Goal: Information Seeking & Learning: Compare options

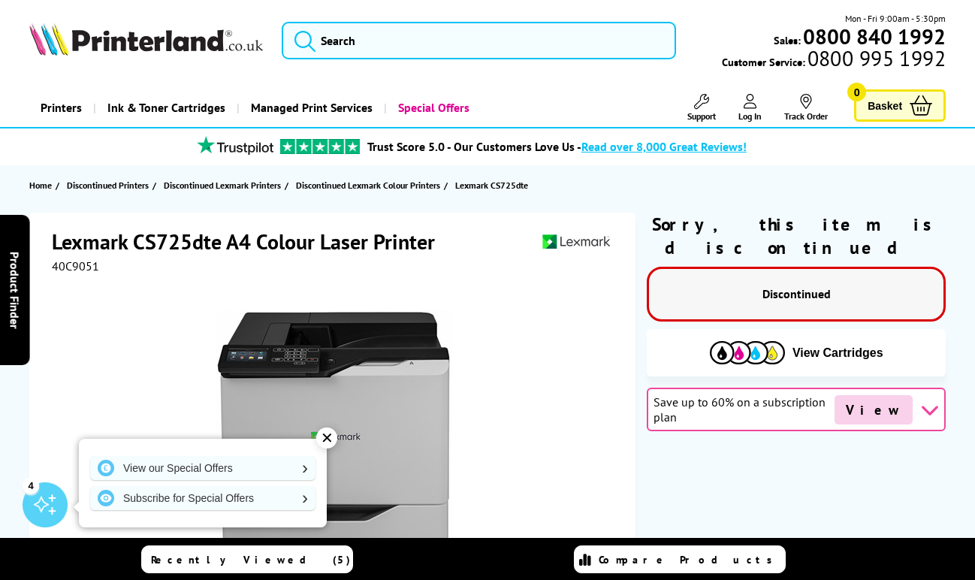
click at [165, 40] on img at bounding box center [146, 39] width 234 height 33
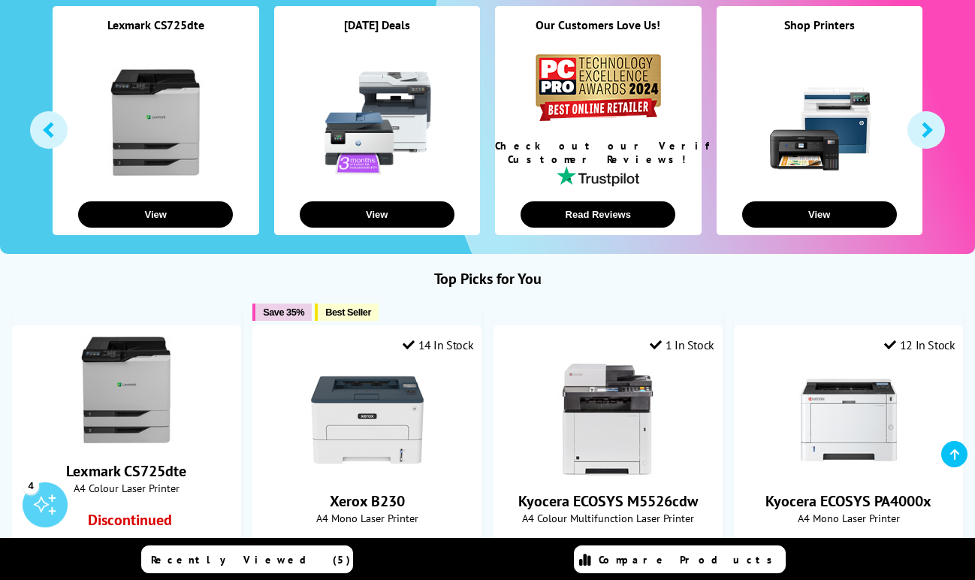
scroll to position [301, 0]
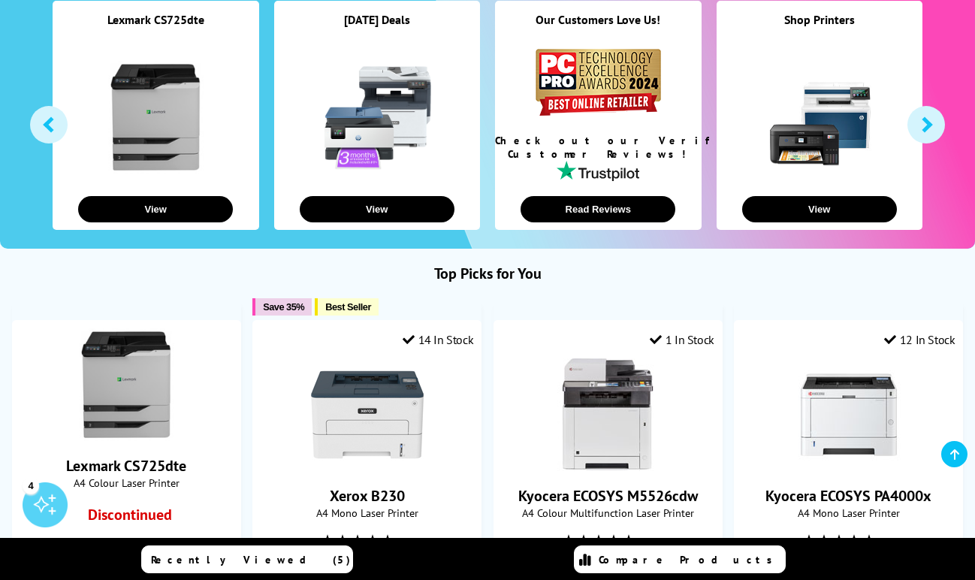
click at [931, 128] on button "button" at bounding box center [927, 125] width 38 height 38
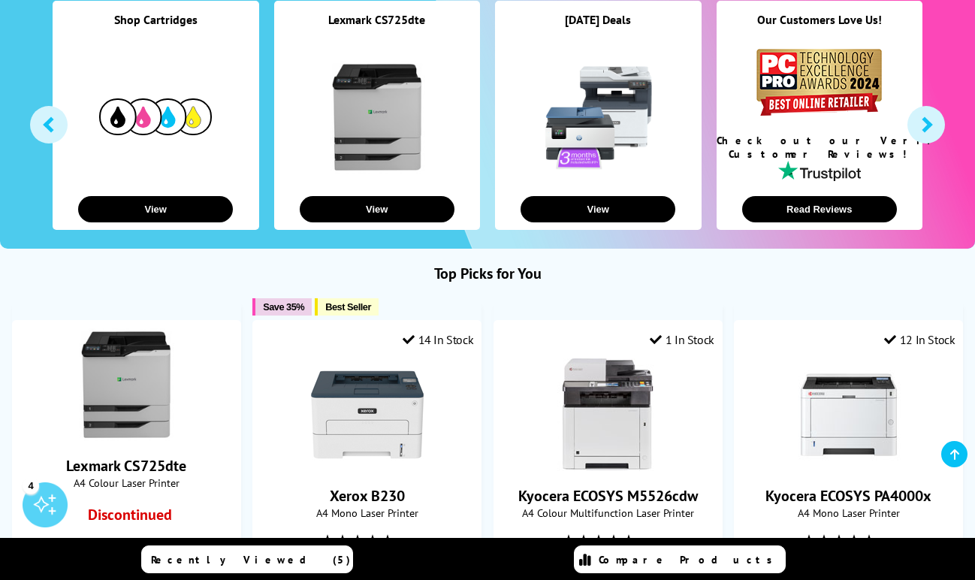
click at [43, 134] on button "button" at bounding box center [49, 125] width 38 height 38
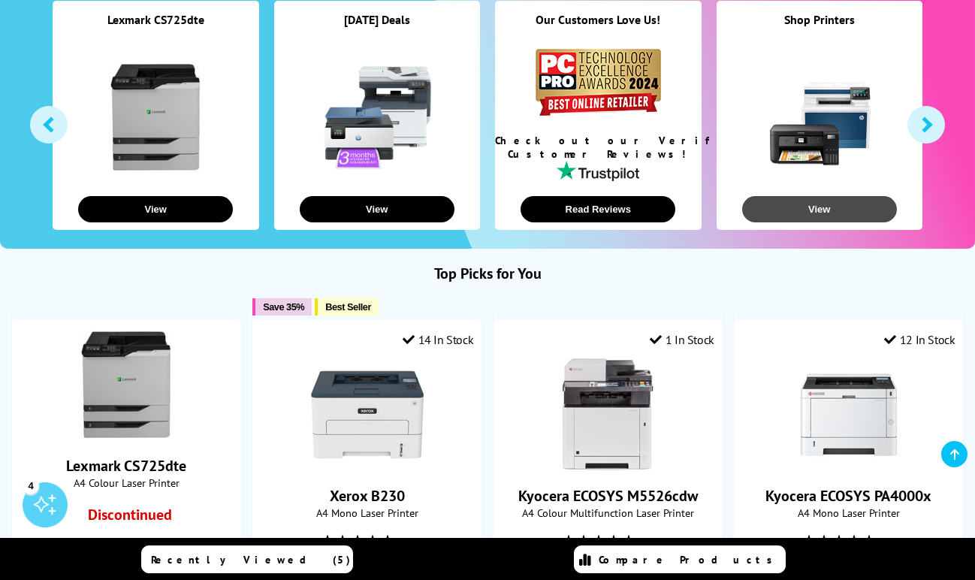
click at [823, 204] on button "View" at bounding box center [819, 209] width 155 height 26
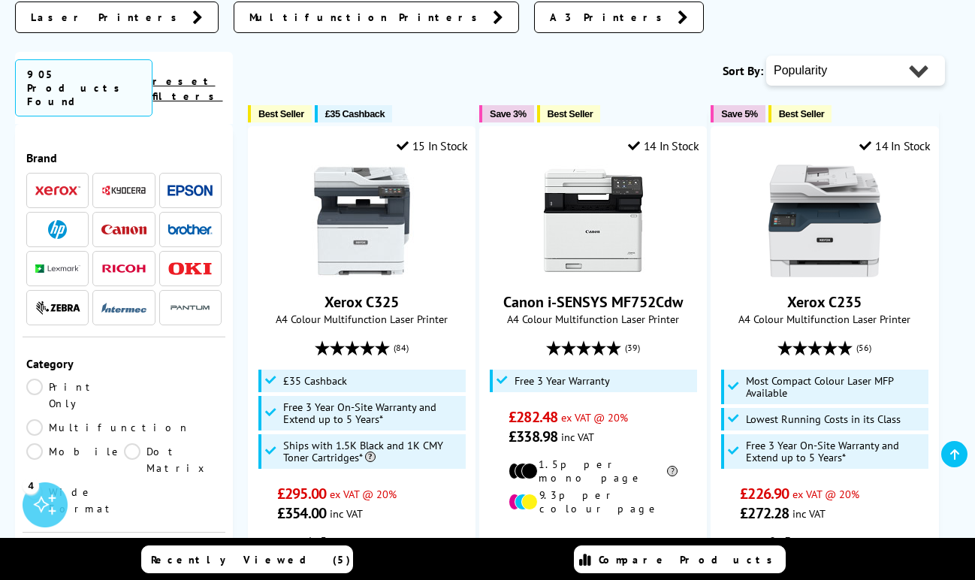
scroll to position [150, 0]
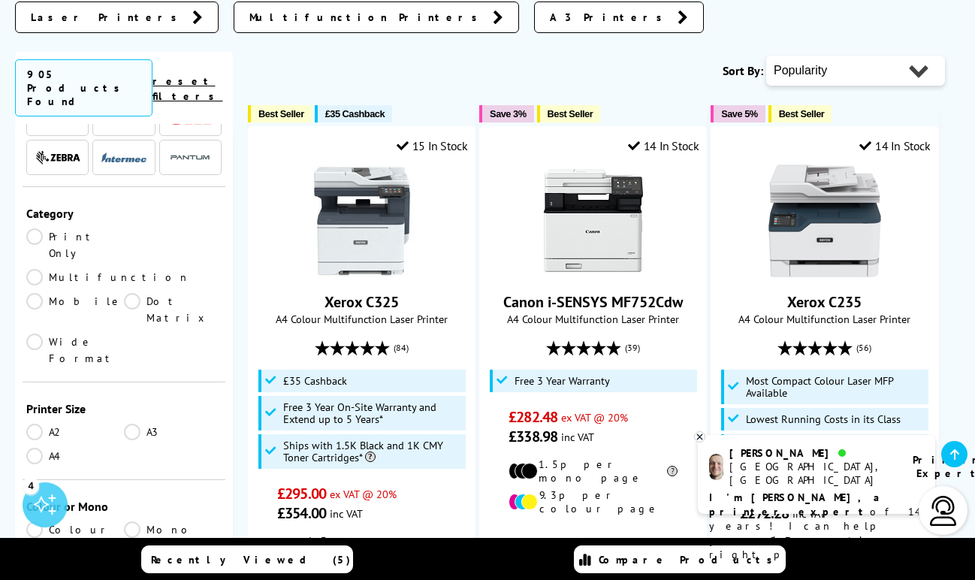
click at [38, 228] on link "Print Only" at bounding box center [75, 244] width 98 height 33
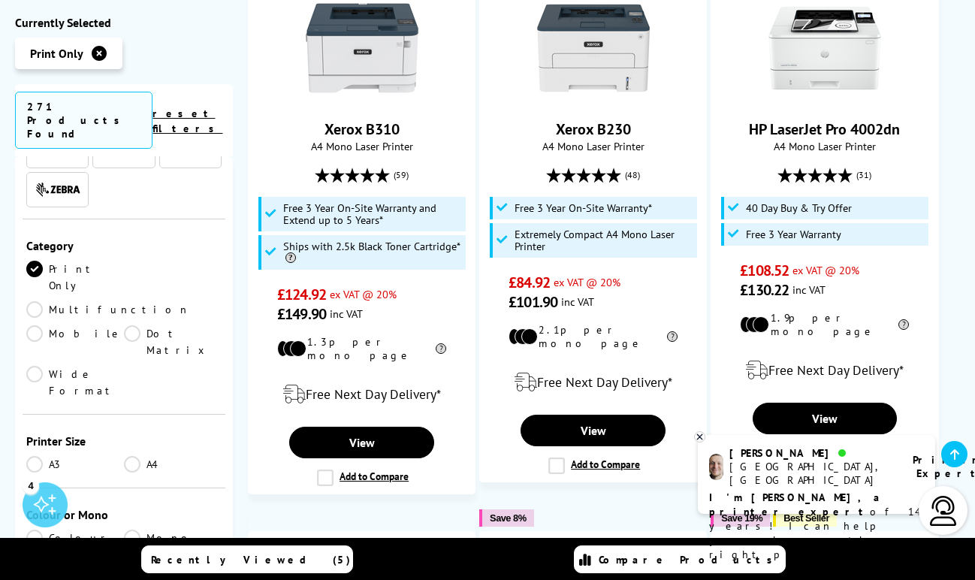
scroll to position [376, 0]
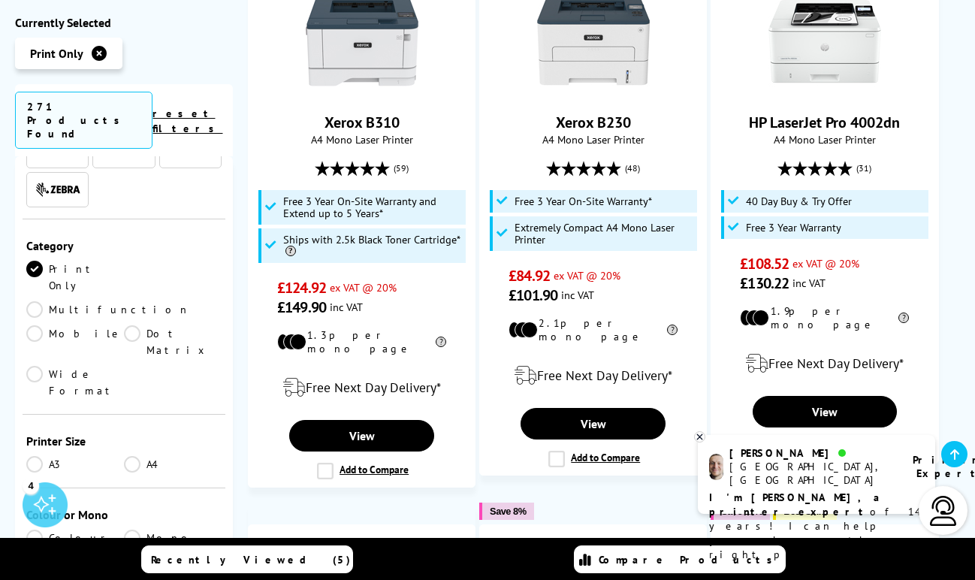
click at [128, 456] on link "A4" at bounding box center [173, 464] width 98 height 17
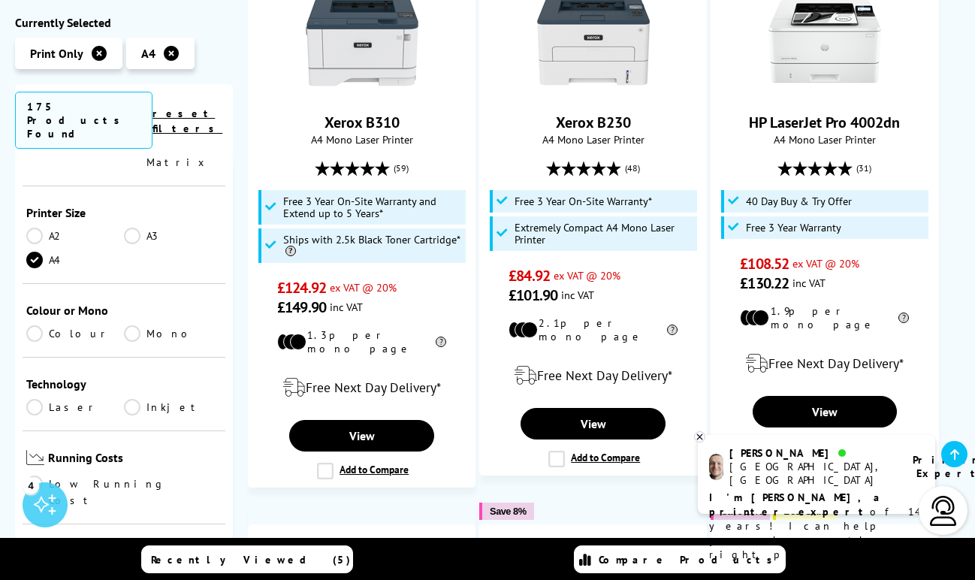
scroll to position [301, 0]
click at [29, 324] on link "Colour" at bounding box center [75, 332] width 98 height 17
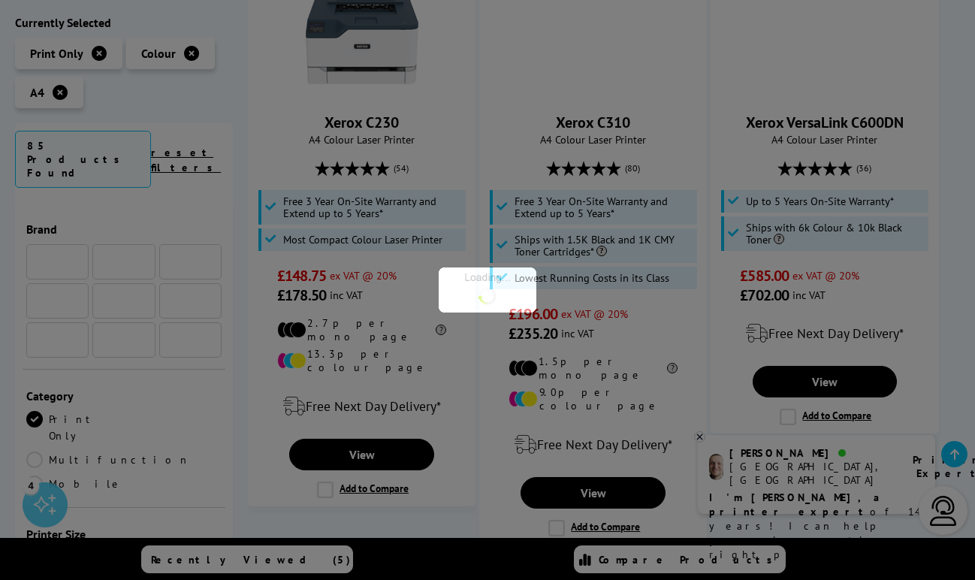
scroll to position [301, 0]
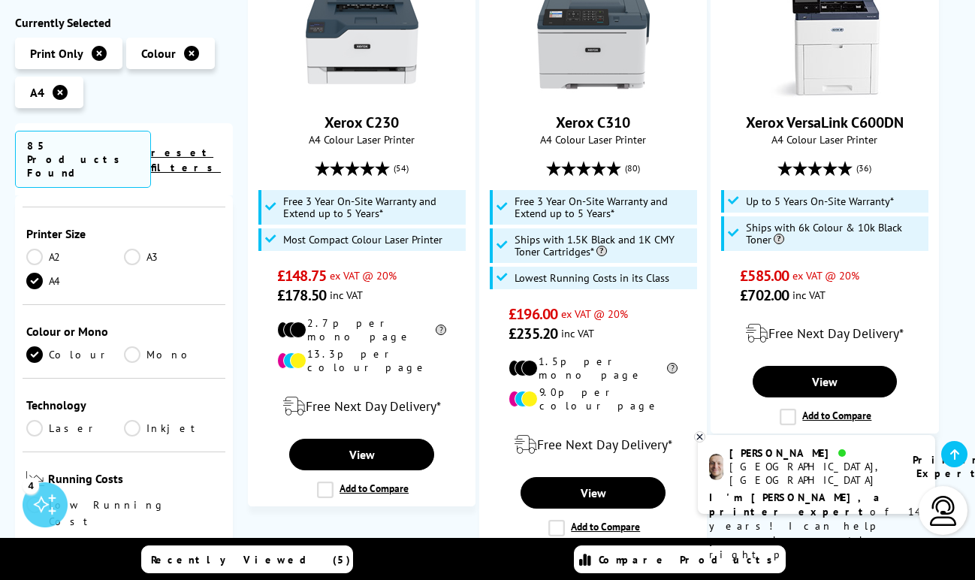
click at [35, 420] on link "Laser" at bounding box center [75, 428] width 98 height 17
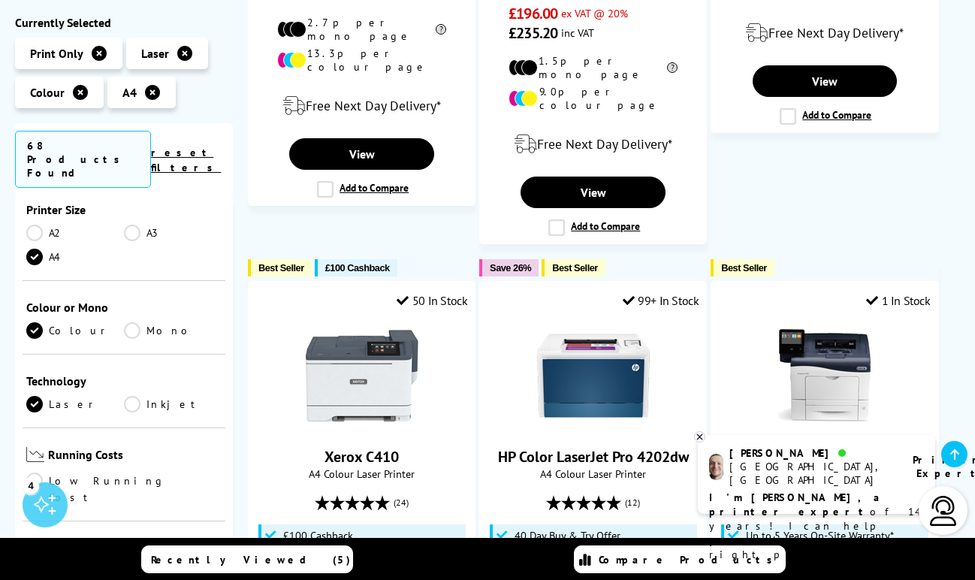
scroll to position [451, 0]
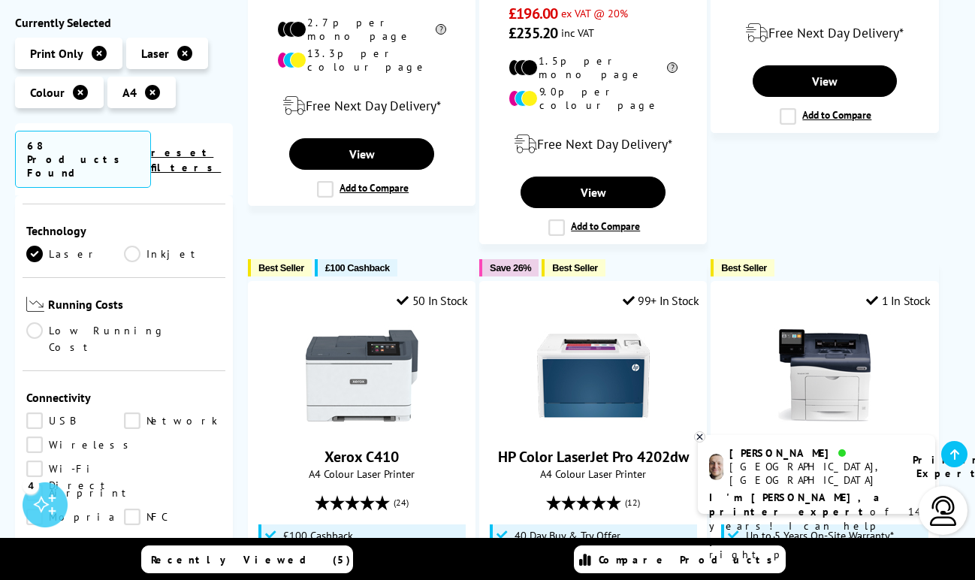
click at [26, 413] on link "USB" at bounding box center [75, 421] width 98 height 17
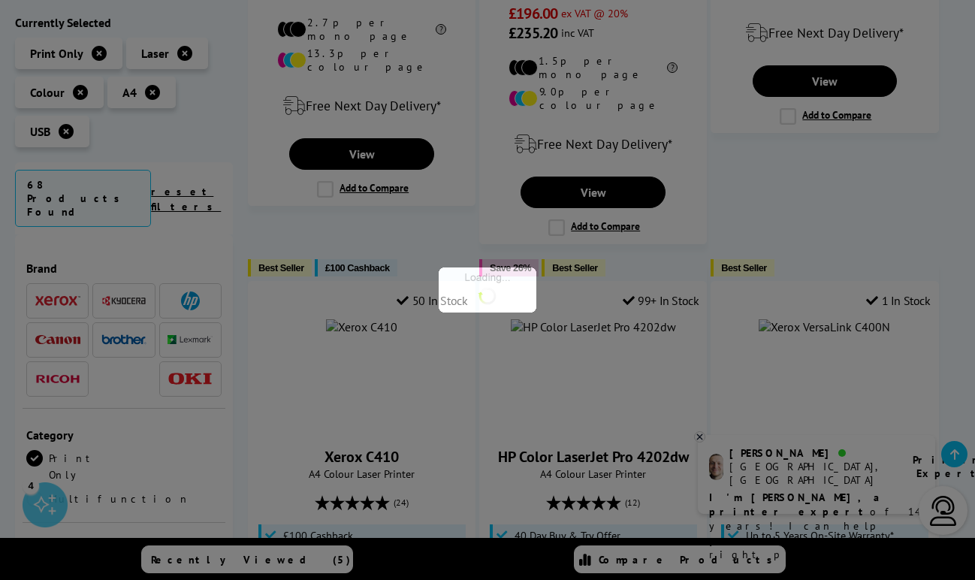
scroll to position [451, 0]
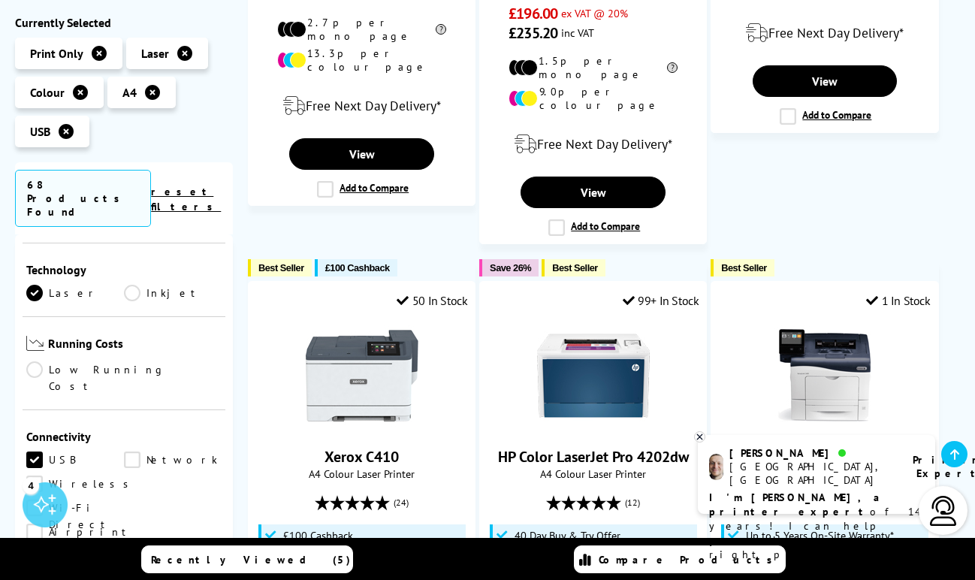
click at [136, 452] on link "Network" at bounding box center [173, 460] width 98 height 17
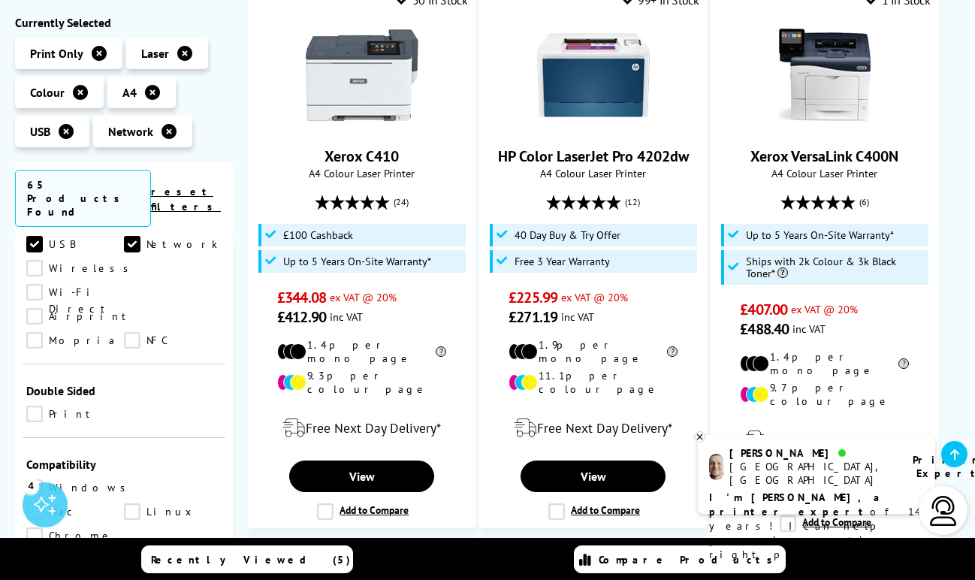
scroll to position [601, 0]
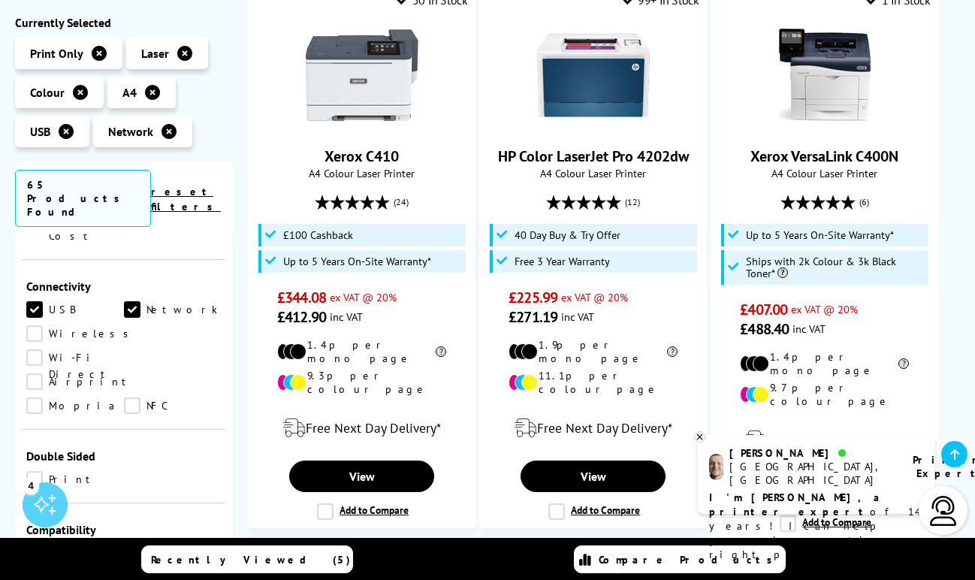
click at [30, 472] on link "Print" at bounding box center [75, 480] width 98 height 17
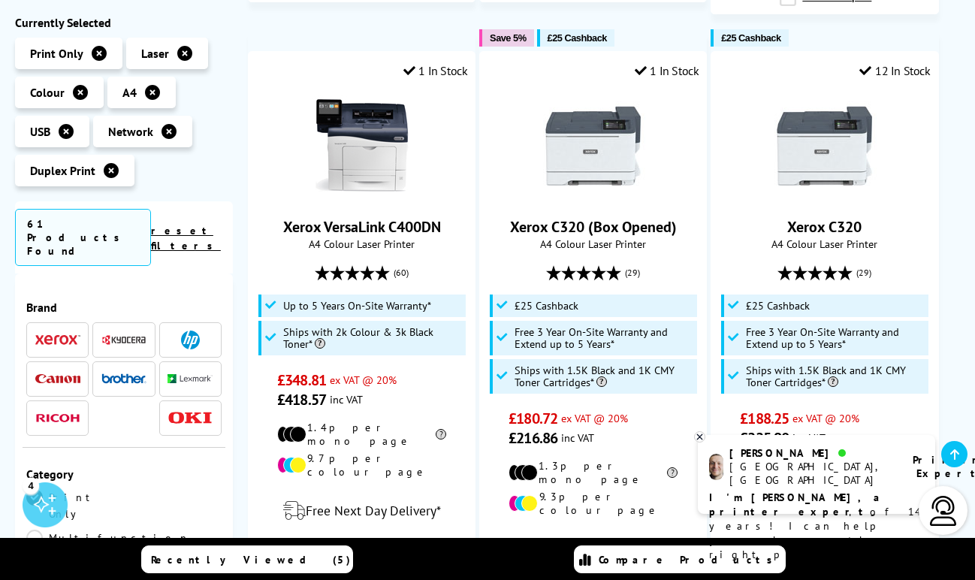
scroll to position [1127, 0]
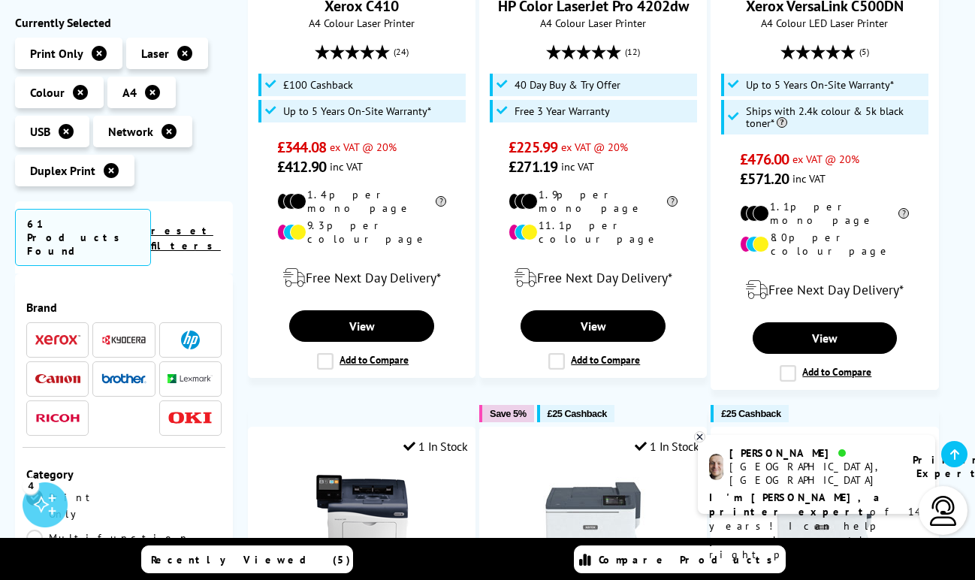
click at [117, 370] on span at bounding box center [123, 379] width 45 height 19
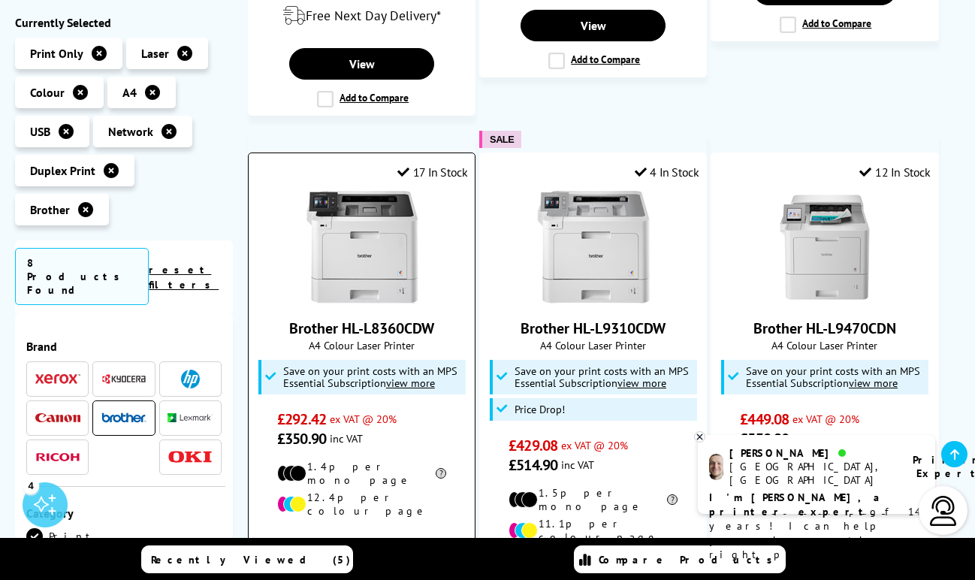
scroll to position [751, 0]
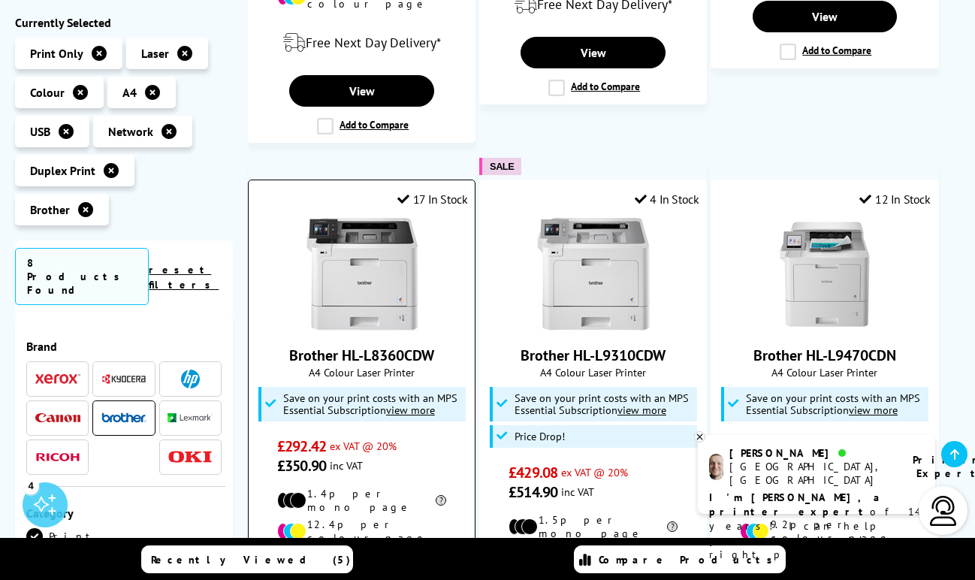
click at [400, 346] on link "Brother HL-L8360CDW" at bounding box center [361, 356] width 145 height 20
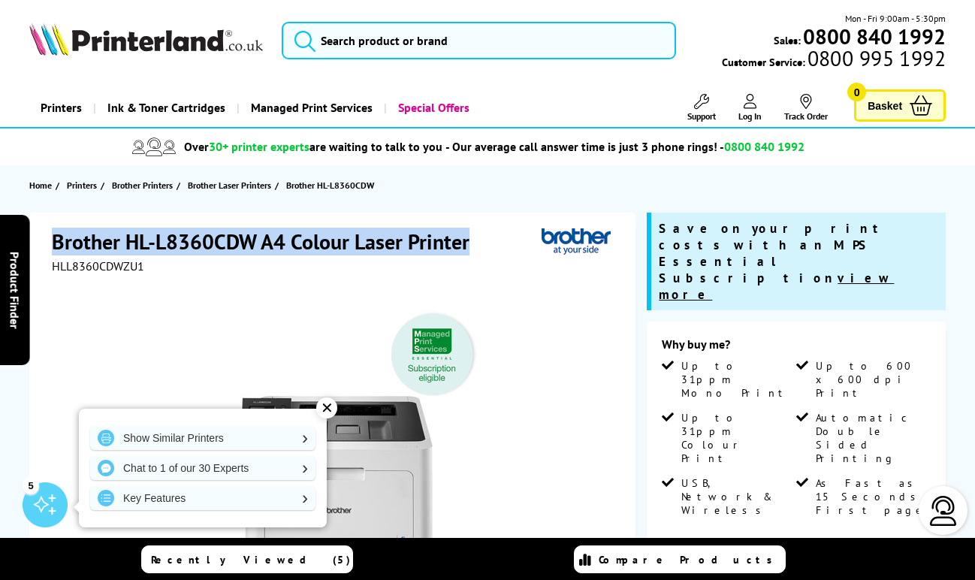
drag, startPoint x: 469, startPoint y: 245, endPoint x: 50, endPoint y: 241, distance: 418.6
click at [50, 241] on div "Brother HL-L8360CDW A4 Colour Laser Printer HLL8360CDWZU1 Watch video" at bounding box center [332, 537] width 606 height 648
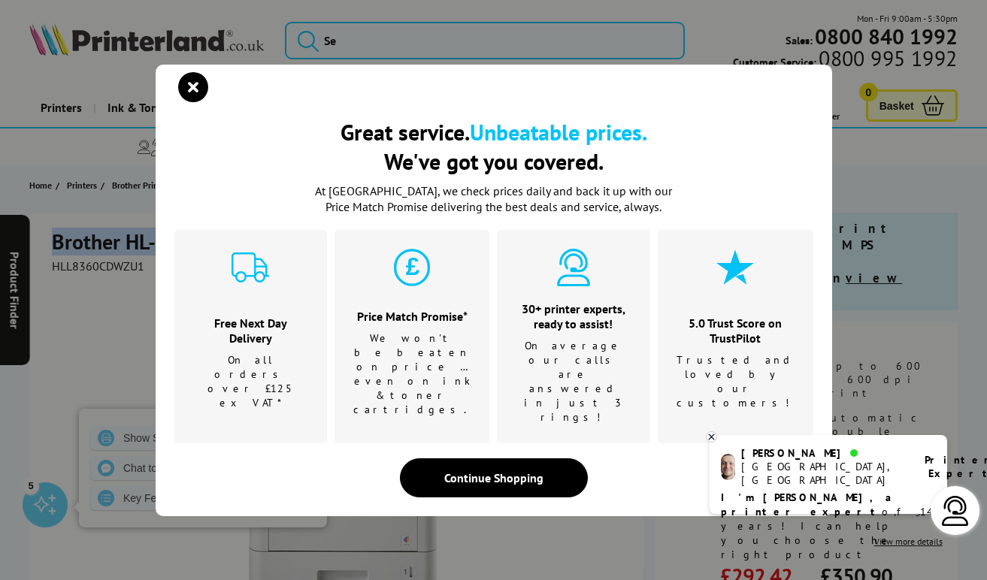
drag, startPoint x: 74, startPoint y: 240, endPoint x: 198, endPoint y: 119, distance: 173.8
click at [198, 102] on icon "close modal" at bounding box center [193, 87] width 30 height 30
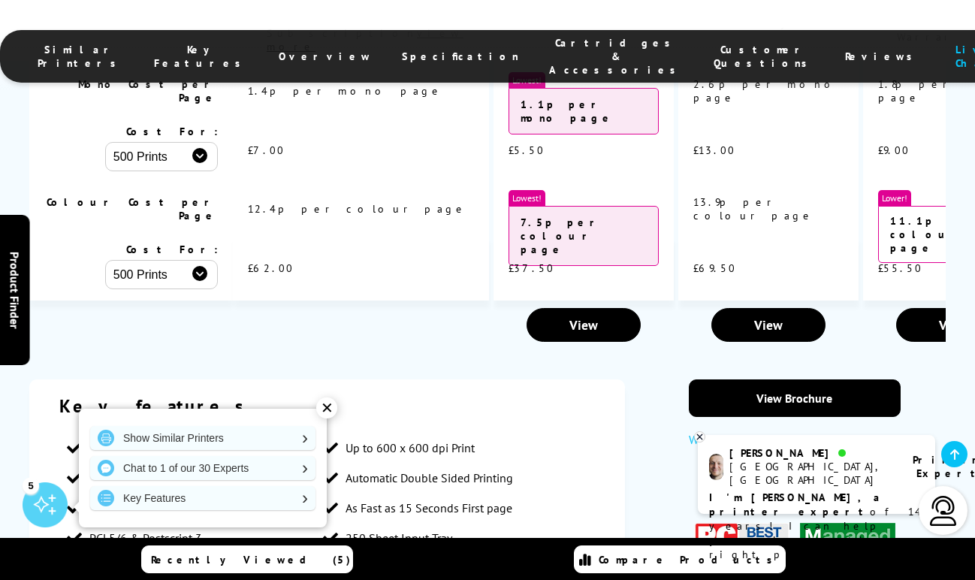
scroll to position [2405, 0]
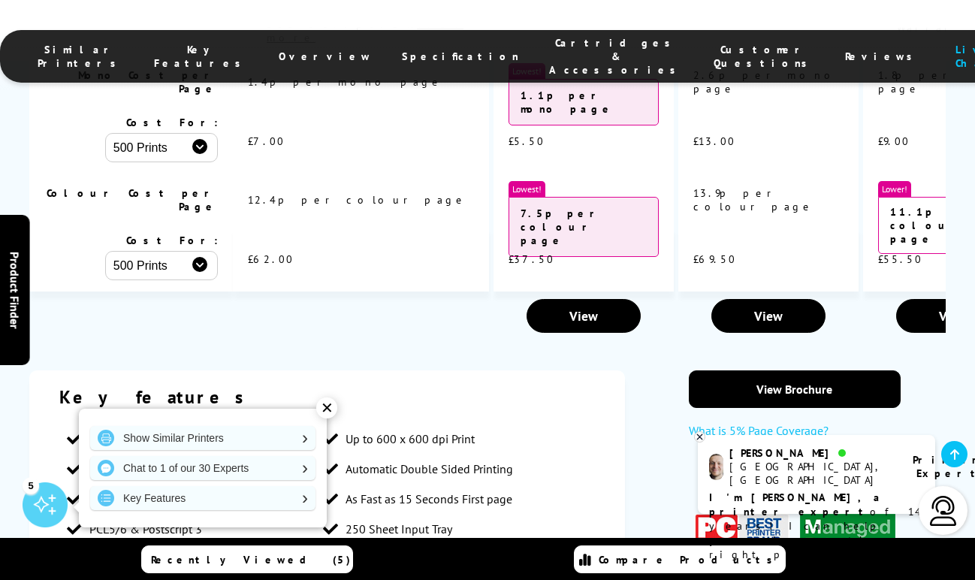
click at [321, 407] on div "✕" at bounding box center [326, 408] width 21 height 21
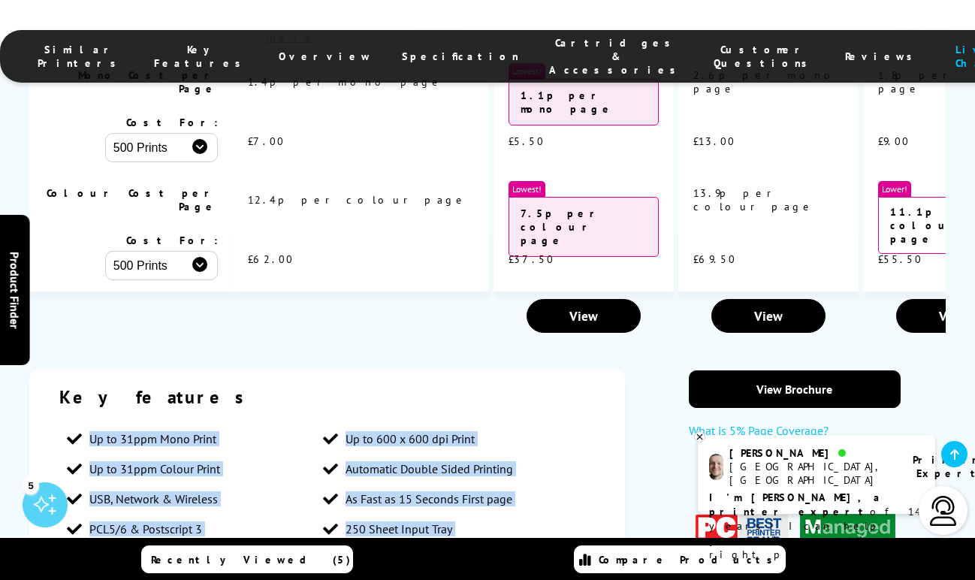
drag, startPoint x: 262, startPoint y: 355, endPoint x: 86, endPoint y: 162, distance: 261.7
click at [86, 424] on ul "Up to 31ppm Mono Print Up to 600 x 600 dpi Print Up to 31ppm Colour Print Autom…" at bounding box center [327, 529] width 536 height 210
copy ul "Up to 31ppm Mono Print Up to 600 x 600 dpi Print Up to 31ppm Colour Print Autom…"
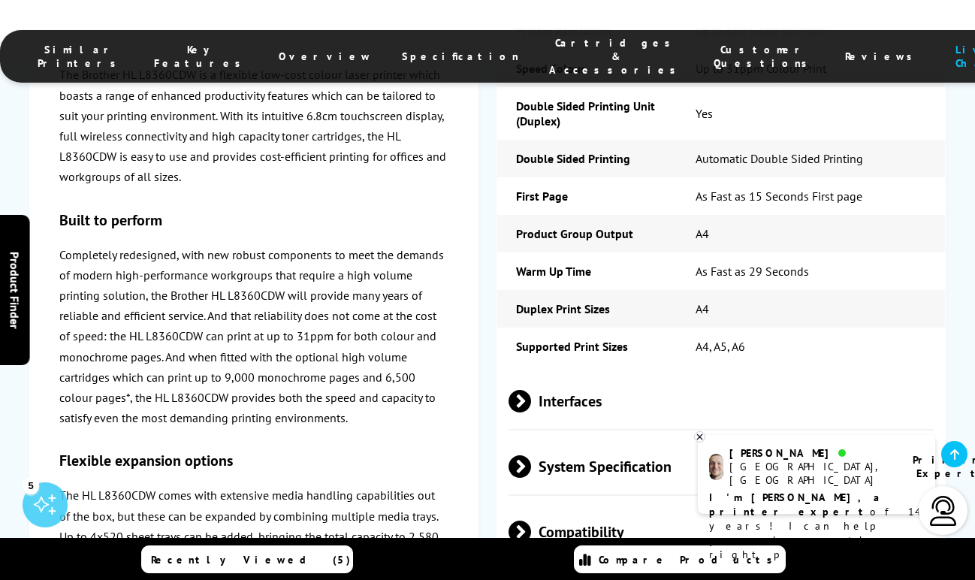
scroll to position [3832, 0]
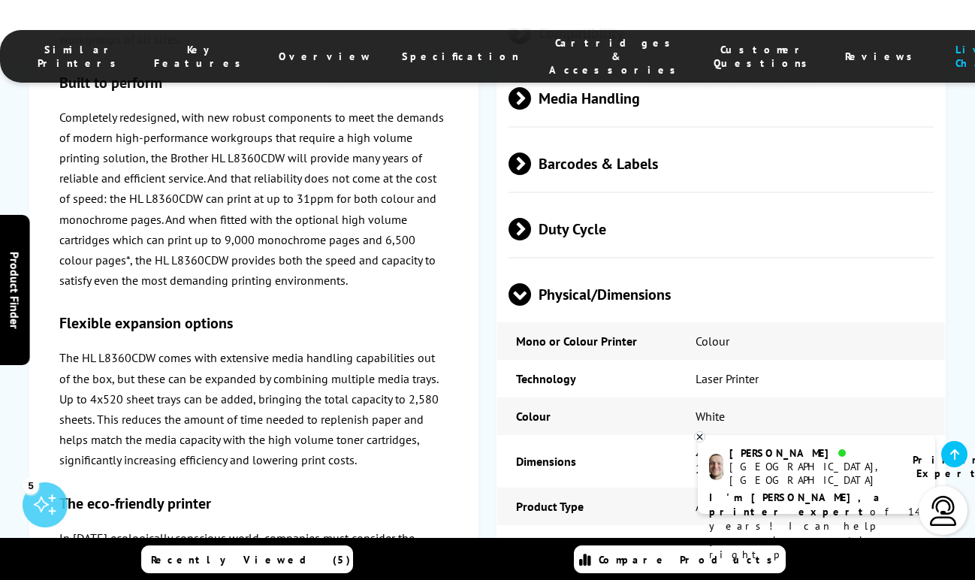
scroll to position [4208, 0]
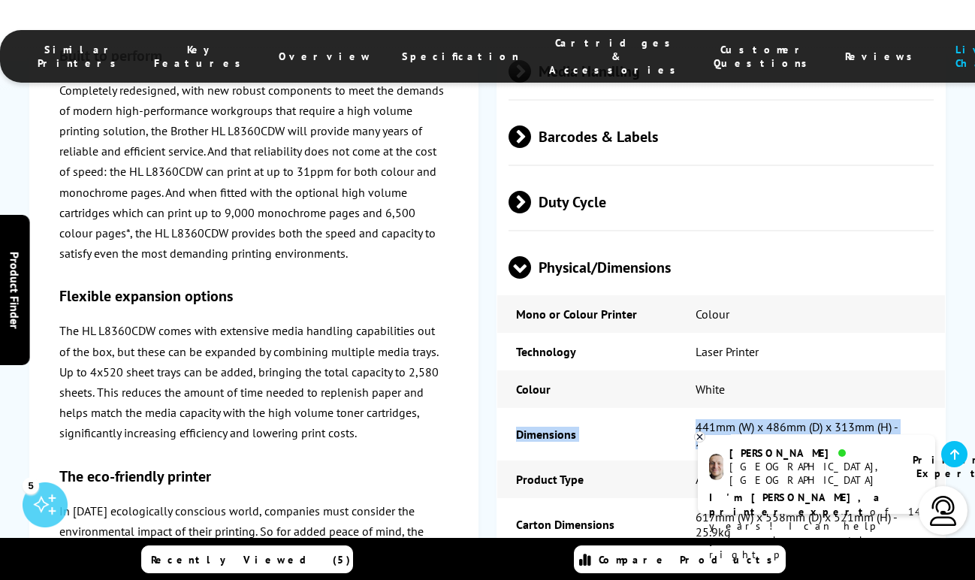
drag, startPoint x: 633, startPoint y: 165, endPoint x: 517, endPoint y: 166, distance: 116.5
click at [517, 408] on tr "Dimensions 441mm (W) x 486mm (D) x 313mm (H) - 21.9kg" at bounding box center [721, 434] width 448 height 53
copy tr "Dimensions 441mm (W) x 486mm (D) x 313mm (H) - 21.9kg"
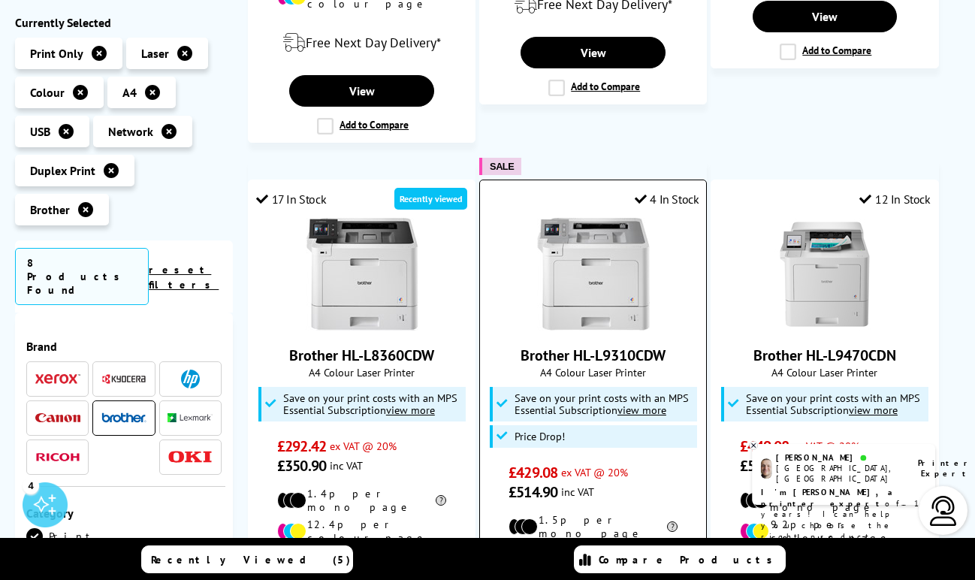
click at [610, 346] on link "Brother HL-L9310CDW" at bounding box center [593, 356] width 145 height 20
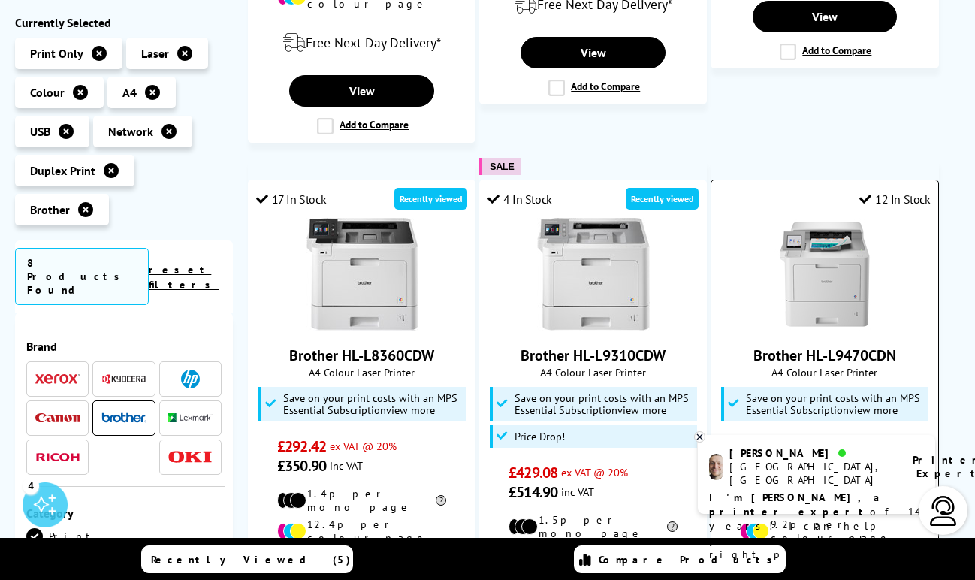
click at [834, 346] on link "Brother HL-L9470CDN" at bounding box center [825, 356] width 143 height 20
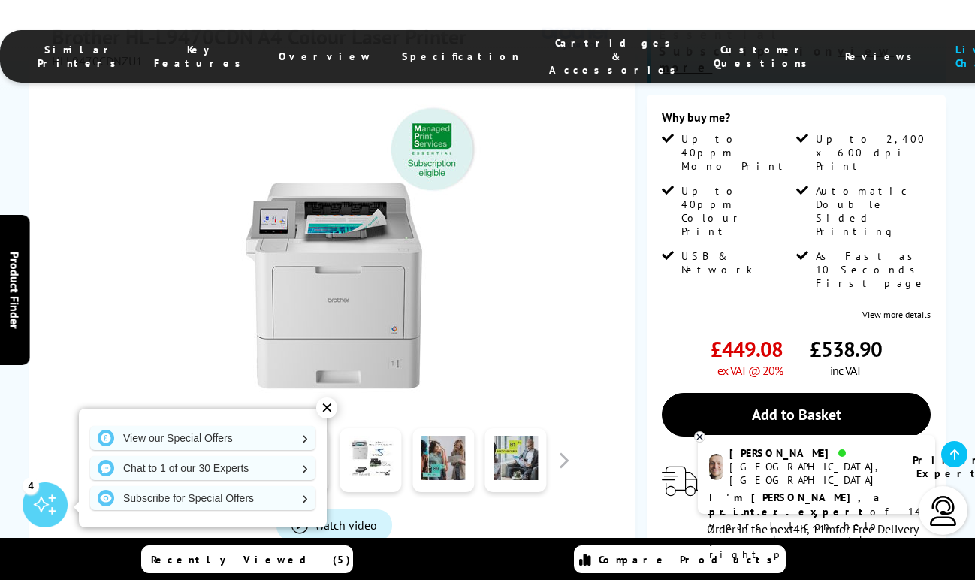
scroll to position [225, 0]
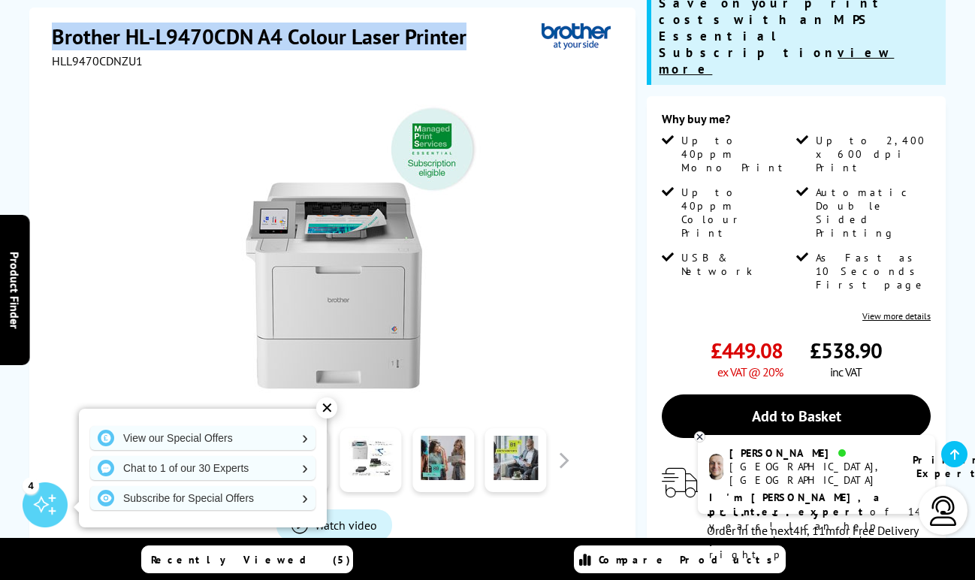
drag, startPoint x: 475, startPoint y: 36, endPoint x: 51, endPoint y: 23, distance: 424.0
click at [52, 23] on h1 "Brother HL-L9470CDN A4 Colour Laser Printer" at bounding box center [267, 37] width 430 height 28
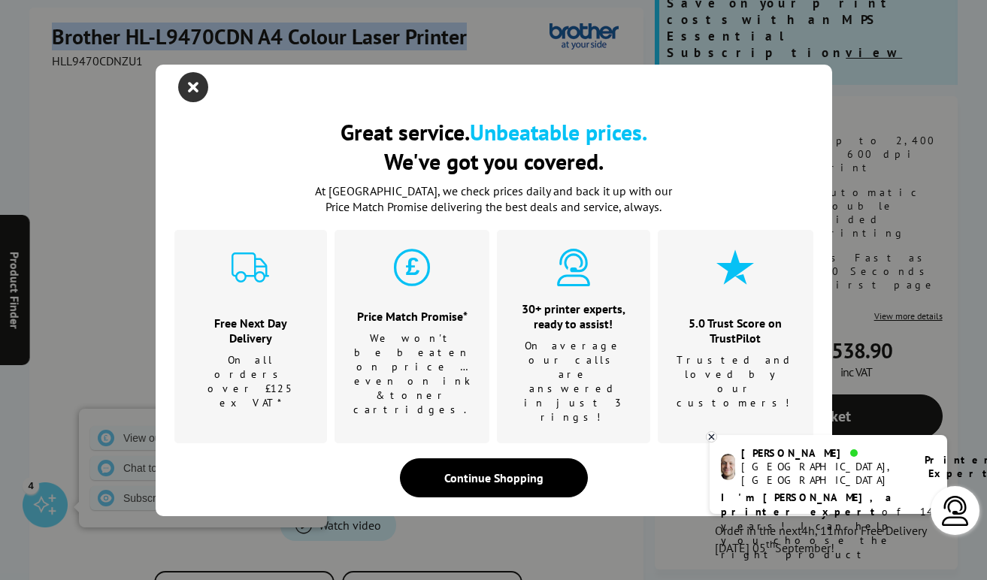
click at [192, 102] on icon "close modal" at bounding box center [193, 87] width 30 height 30
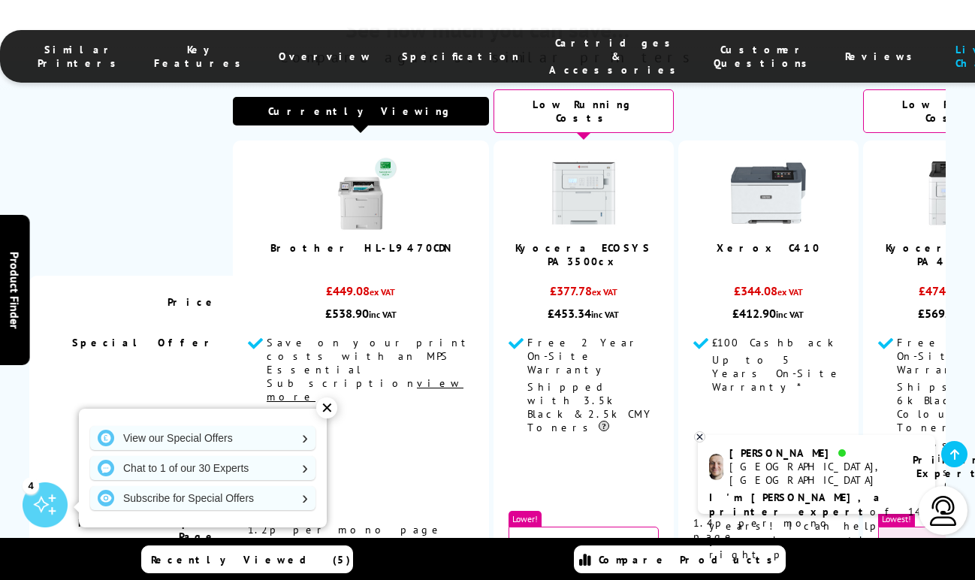
click at [324, 406] on div "✕" at bounding box center [326, 408] width 21 height 21
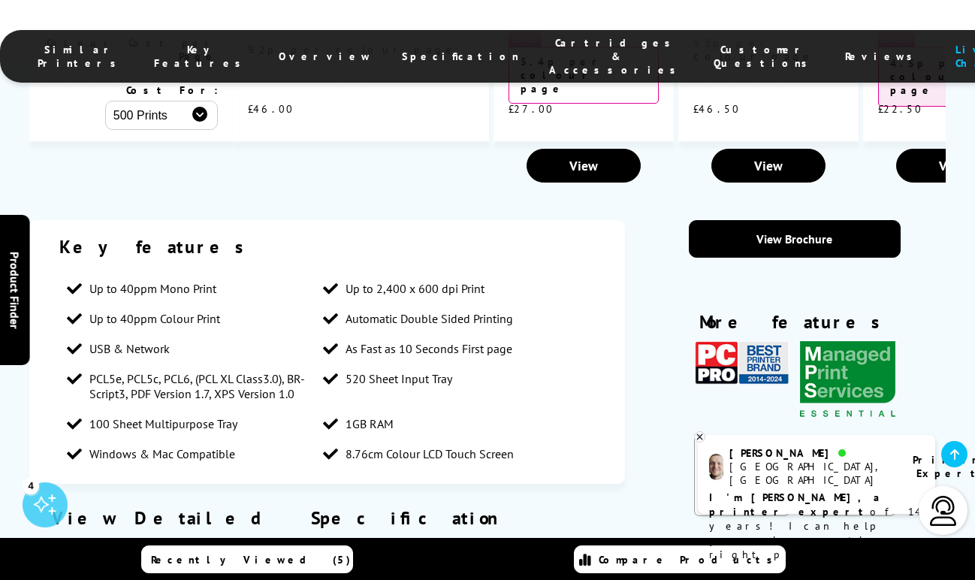
scroll to position [2630, 0]
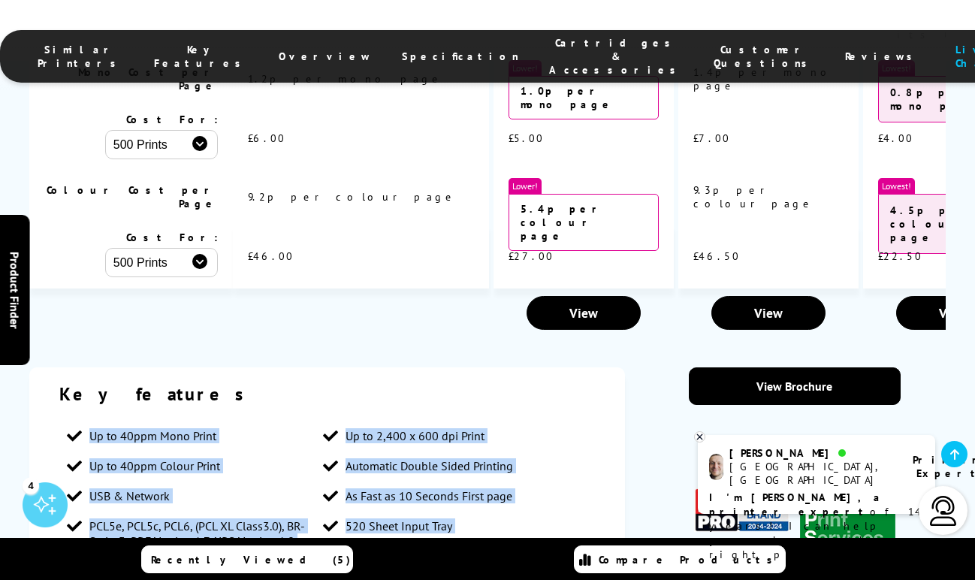
drag, startPoint x: 528, startPoint y: 270, endPoint x: 86, endPoint y: 107, distance: 471.0
click at [86, 421] on ul "Up to 40ppm Mono Print Up to 2,400 x 600 dpi Print Up to 40ppm Colour Print Aut…" at bounding box center [327, 518] width 536 height 195
copy ul "Up to 40ppm Mono Print Up to 2,400 x 600 dpi Print Up to 40ppm Colour Print Aut…"
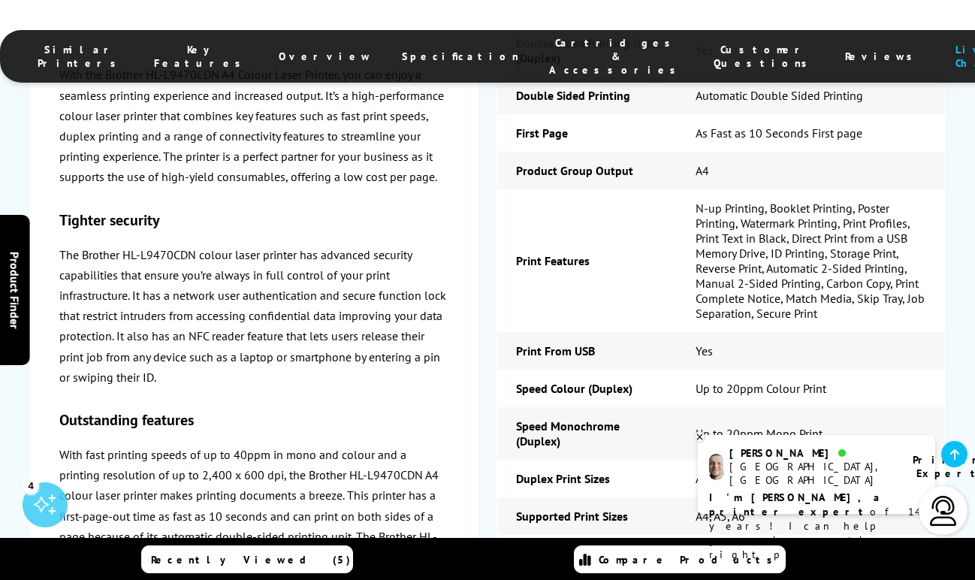
scroll to position [4283, 0]
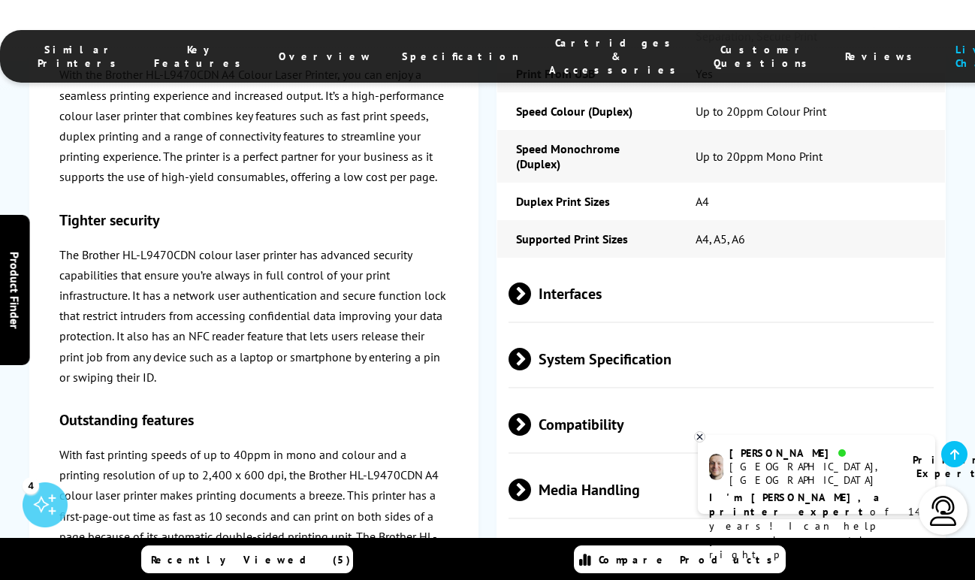
scroll to position [4509, 0]
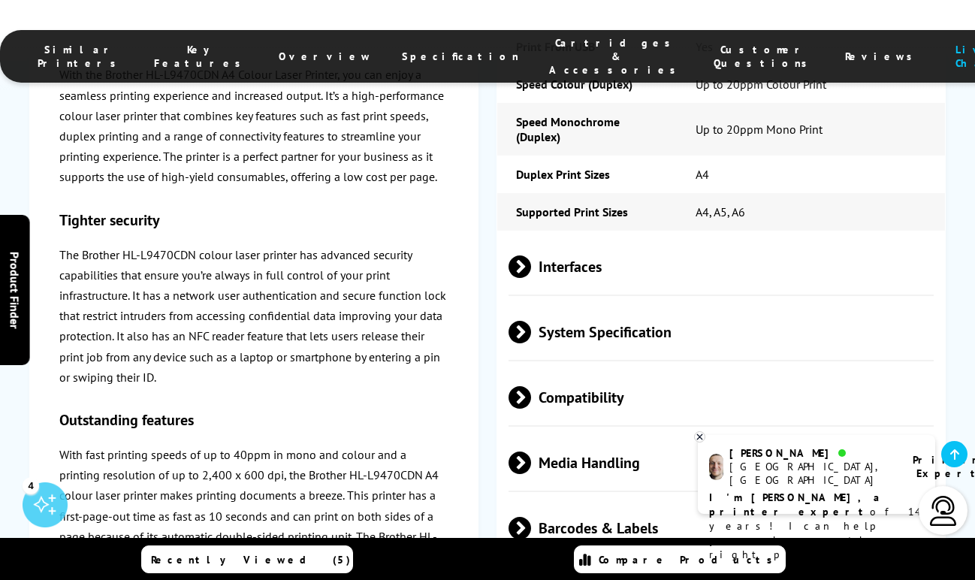
drag, startPoint x: 754, startPoint y: 334, endPoint x: 792, endPoint y: 316, distance: 41.7
copy tr "Dimensions 442mm (W) x 541mm (D) x 403mm (H) - 29.4kg"
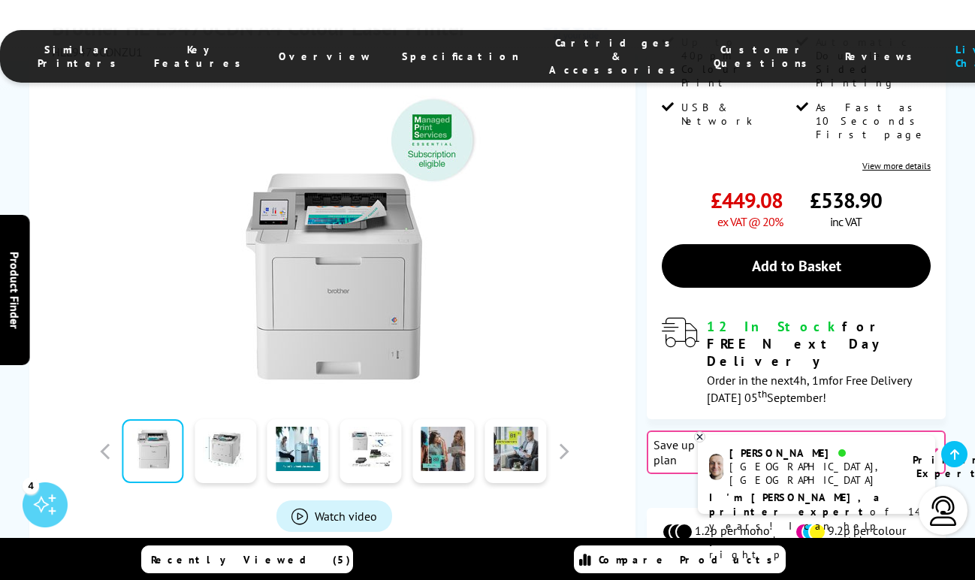
scroll to position [0, 0]
